Goal: Find specific page/section: Find specific page/section

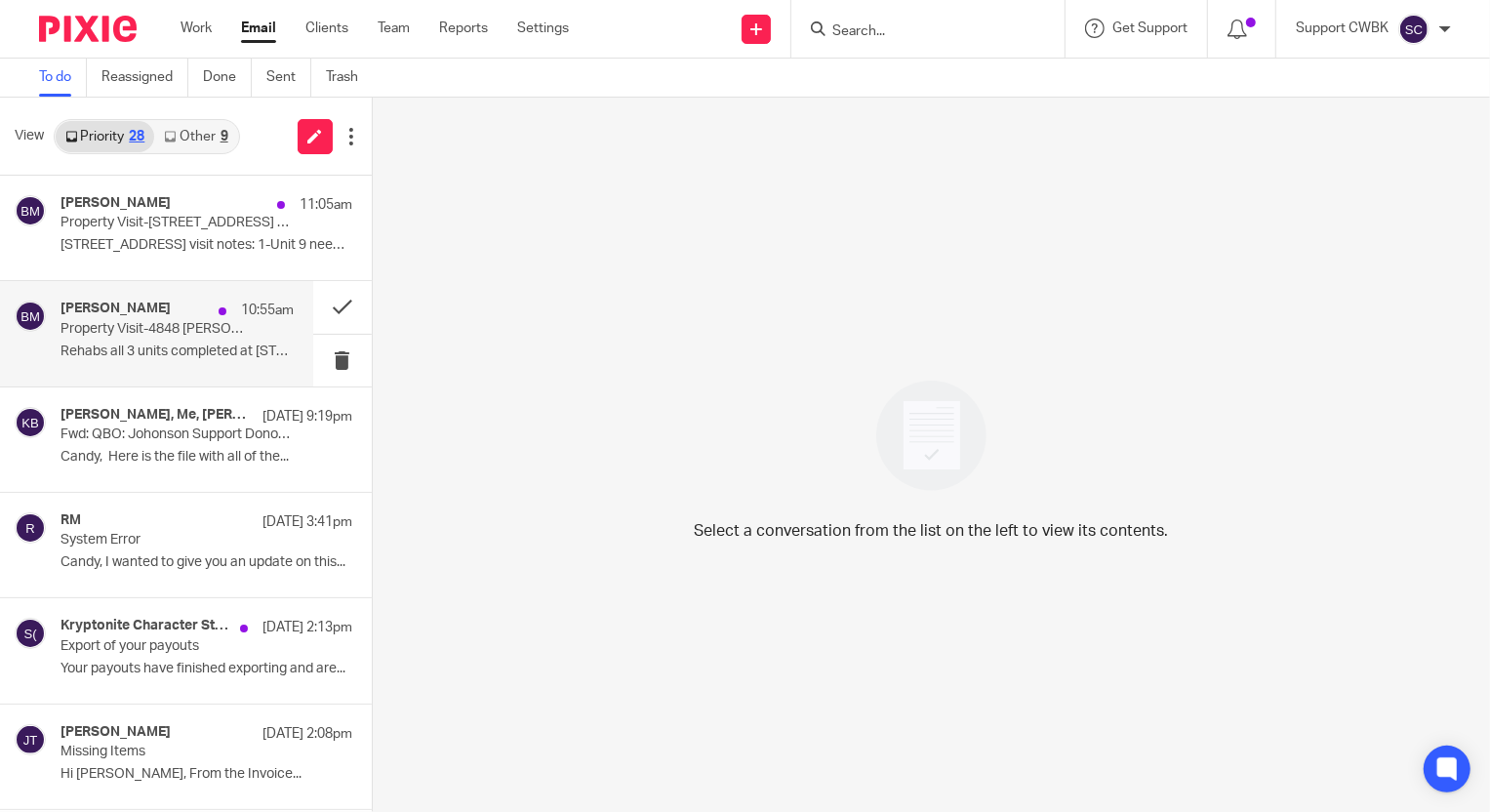
click at [131, 336] on p "Property Visit-4848 [PERSON_NAME]-08.15.2025" at bounding box center [154, 329] width 187 height 17
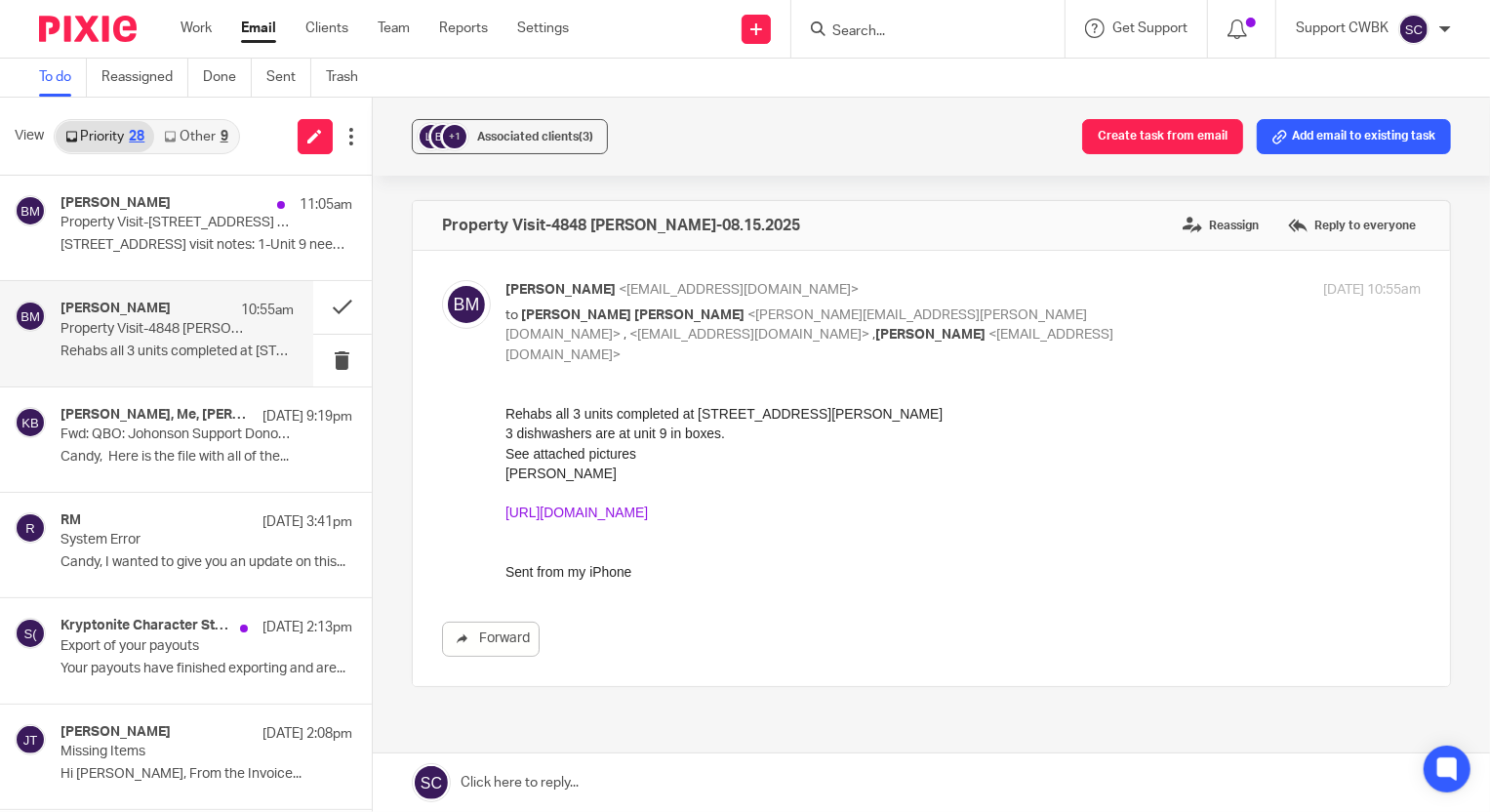
click at [647, 514] on link "https://drive.google.com/drive/folders/1N2aum9KkcuYmqNvm7n2xSAtOxs52wtV2" at bounding box center [576, 513] width 143 height 16
click at [114, 228] on p "Property Visit-[STREET_ADDRESS] &9-08.15.2025" at bounding box center [154, 222] width 187 height 17
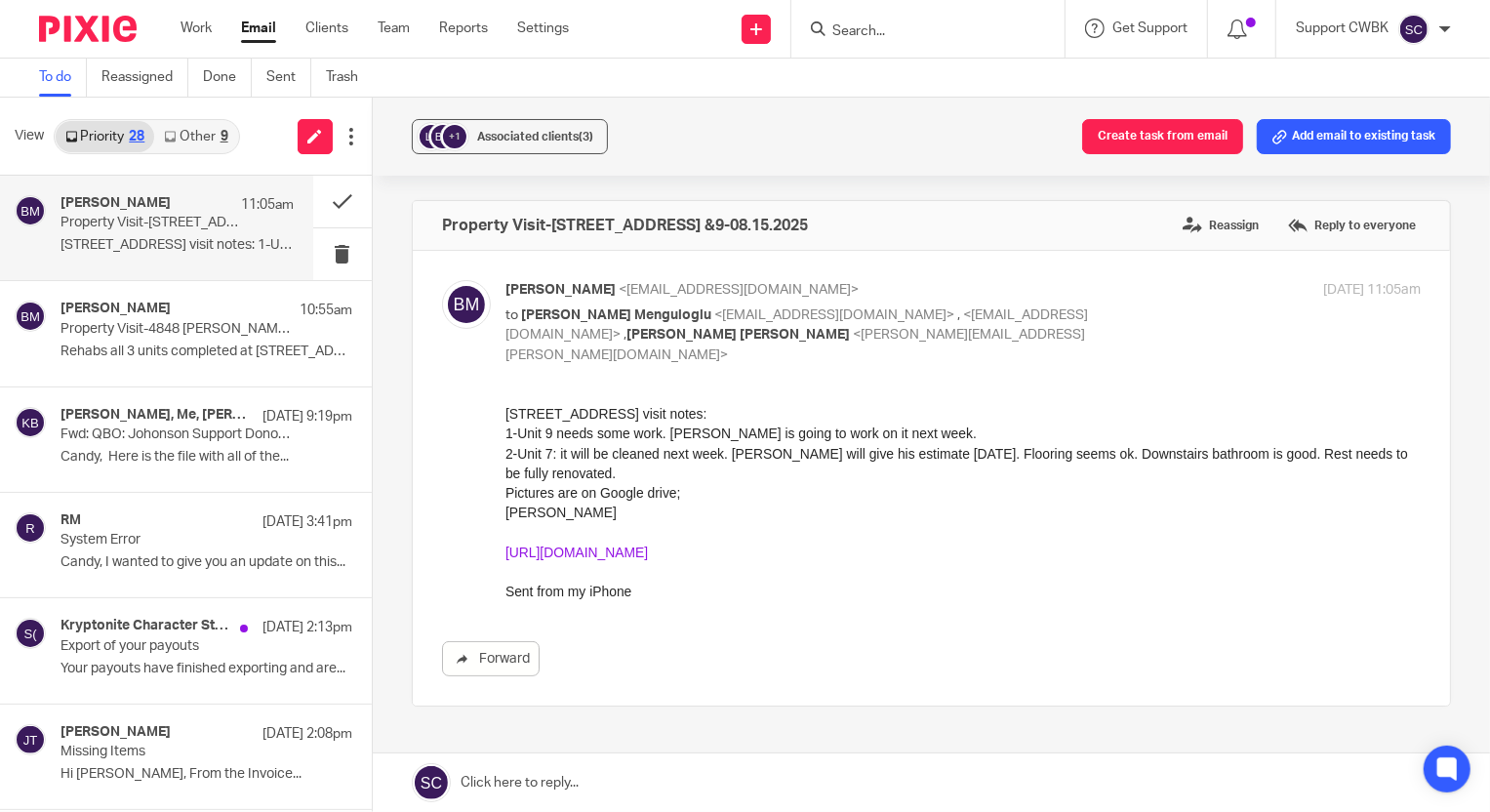
click at [647, 551] on link "https://drive.google.com/drive/folders/1EVrCc_YWIurJlACAF51jrjldABol33hI" at bounding box center [576, 553] width 143 height 16
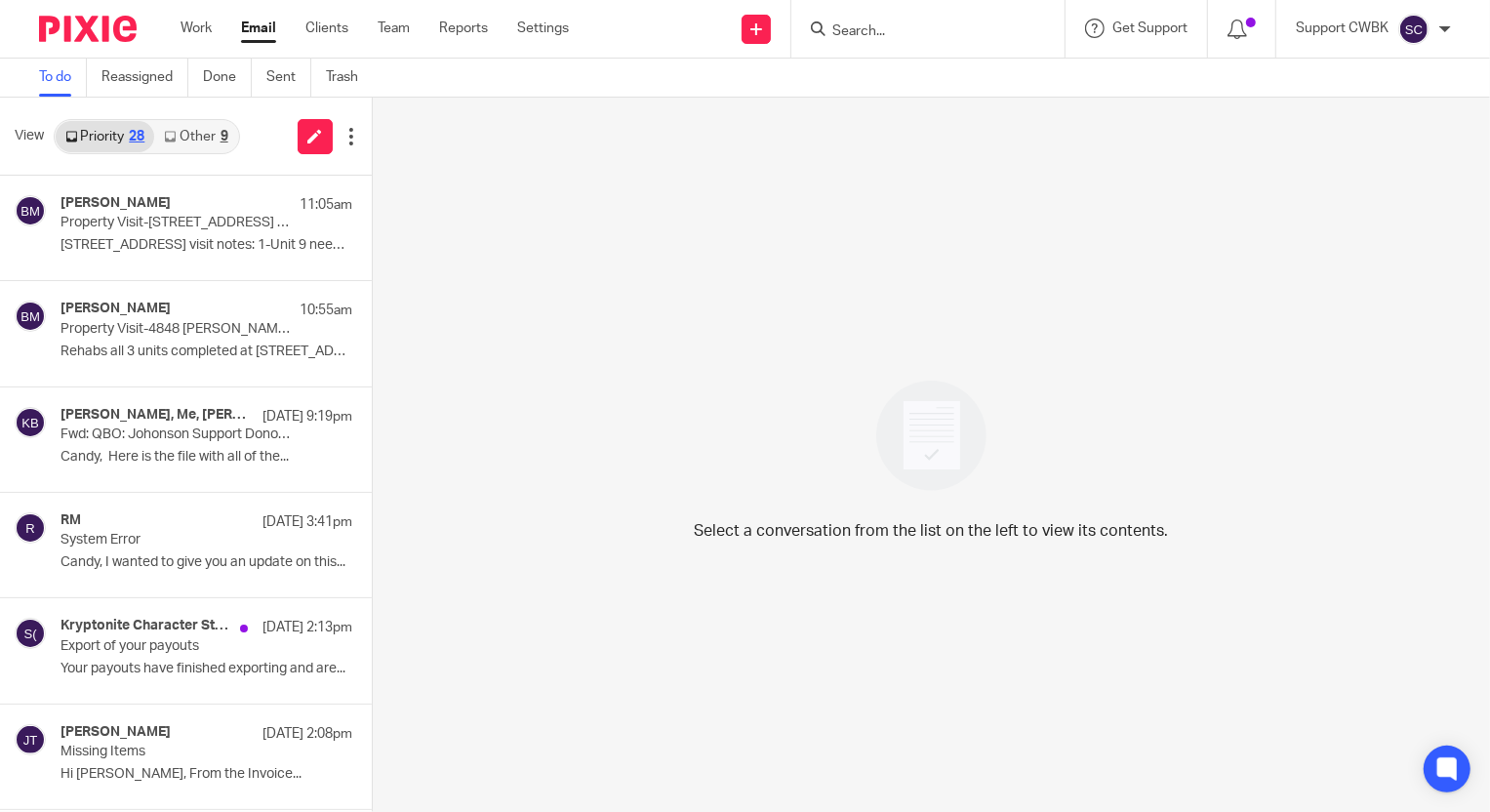
click at [189, 133] on link "Other 9" at bounding box center [196, 137] width 83 height 31
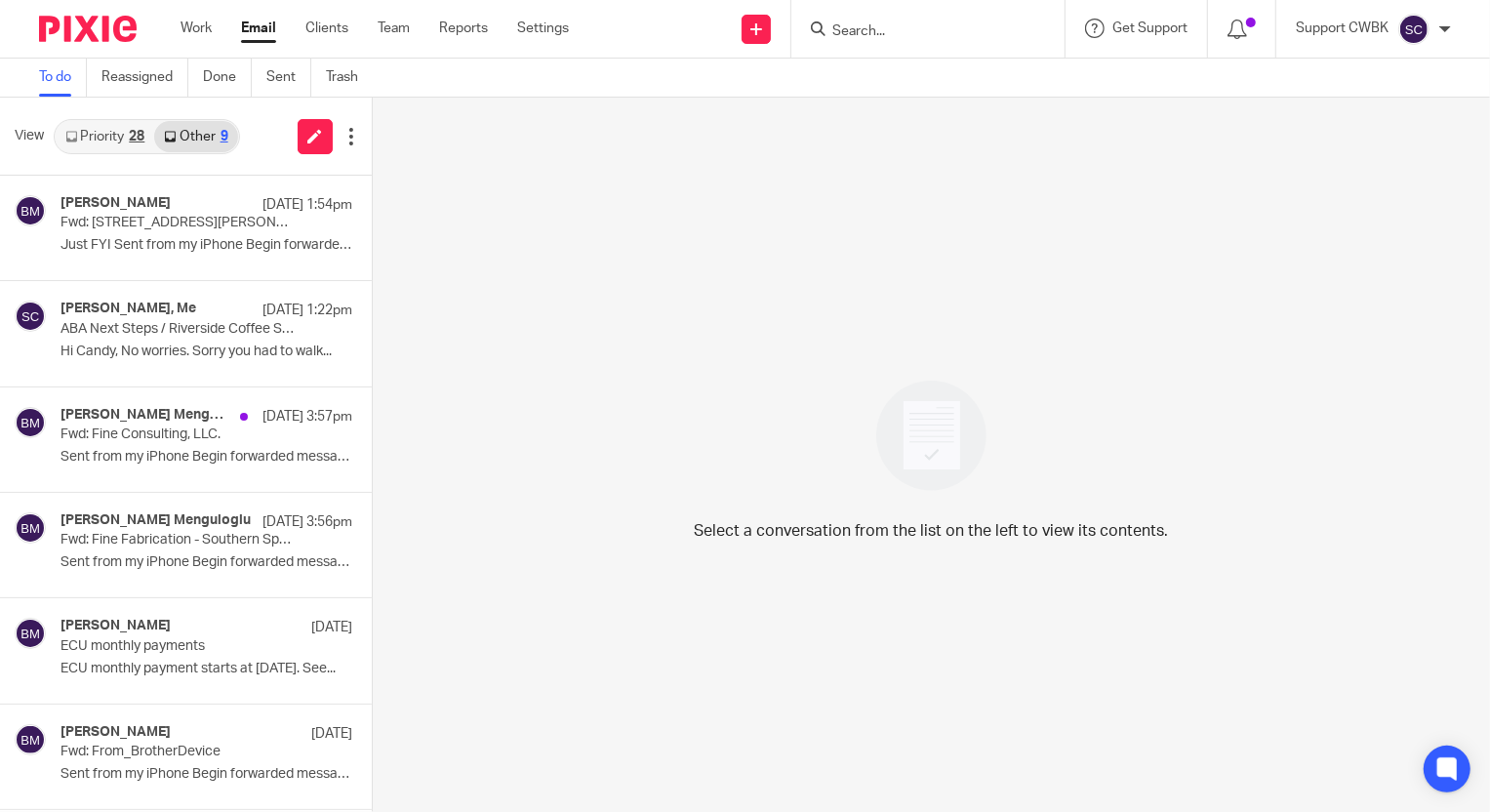
click at [88, 129] on link "Priority 28" at bounding box center [105, 137] width 99 height 31
